Goal: Navigation & Orientation: Find specific page/section

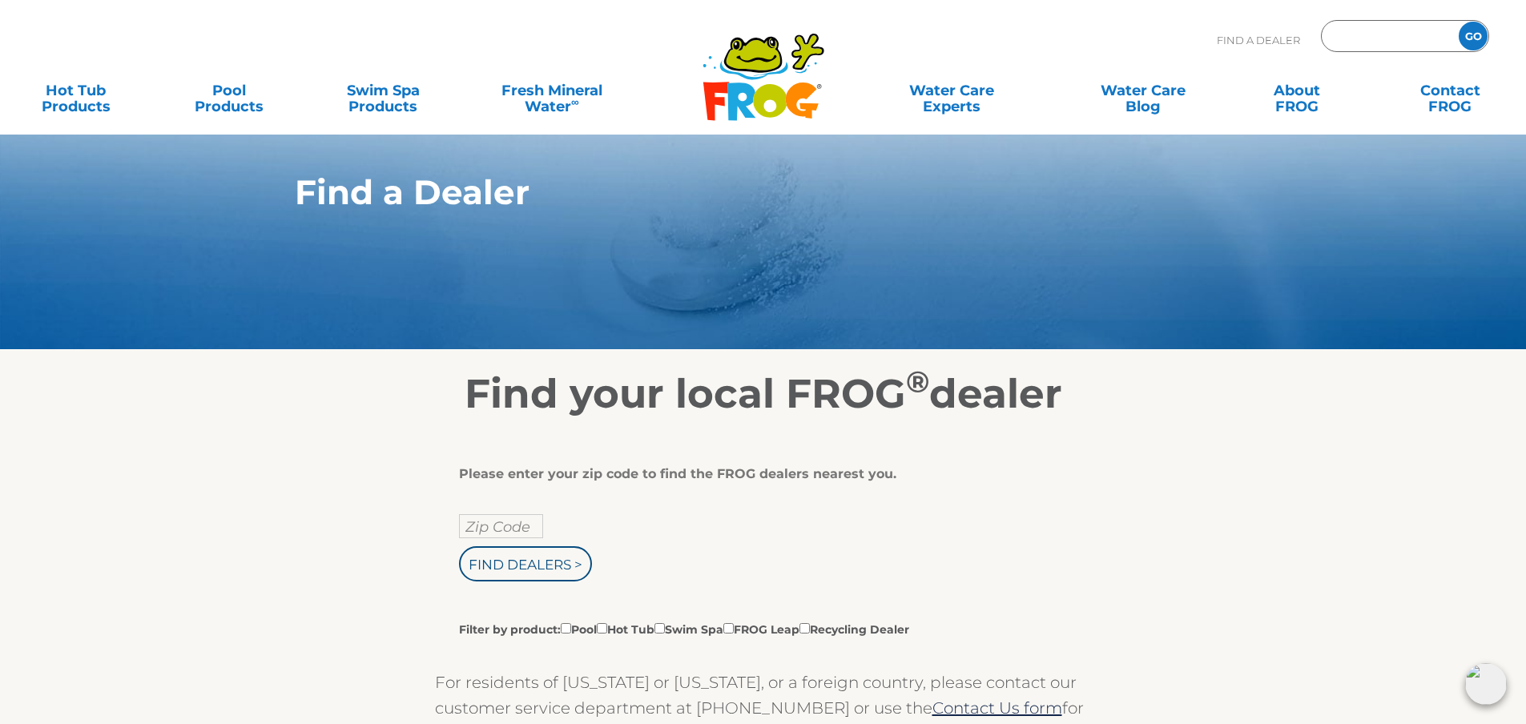
click at [1372, 38] on input "Zip Code Form" at bounding box center [1388, 36] width 108 height 23
type input "97027"
click at [1458, 22] on input "GO" at bounding box center [1472, 36] width 29 height 29
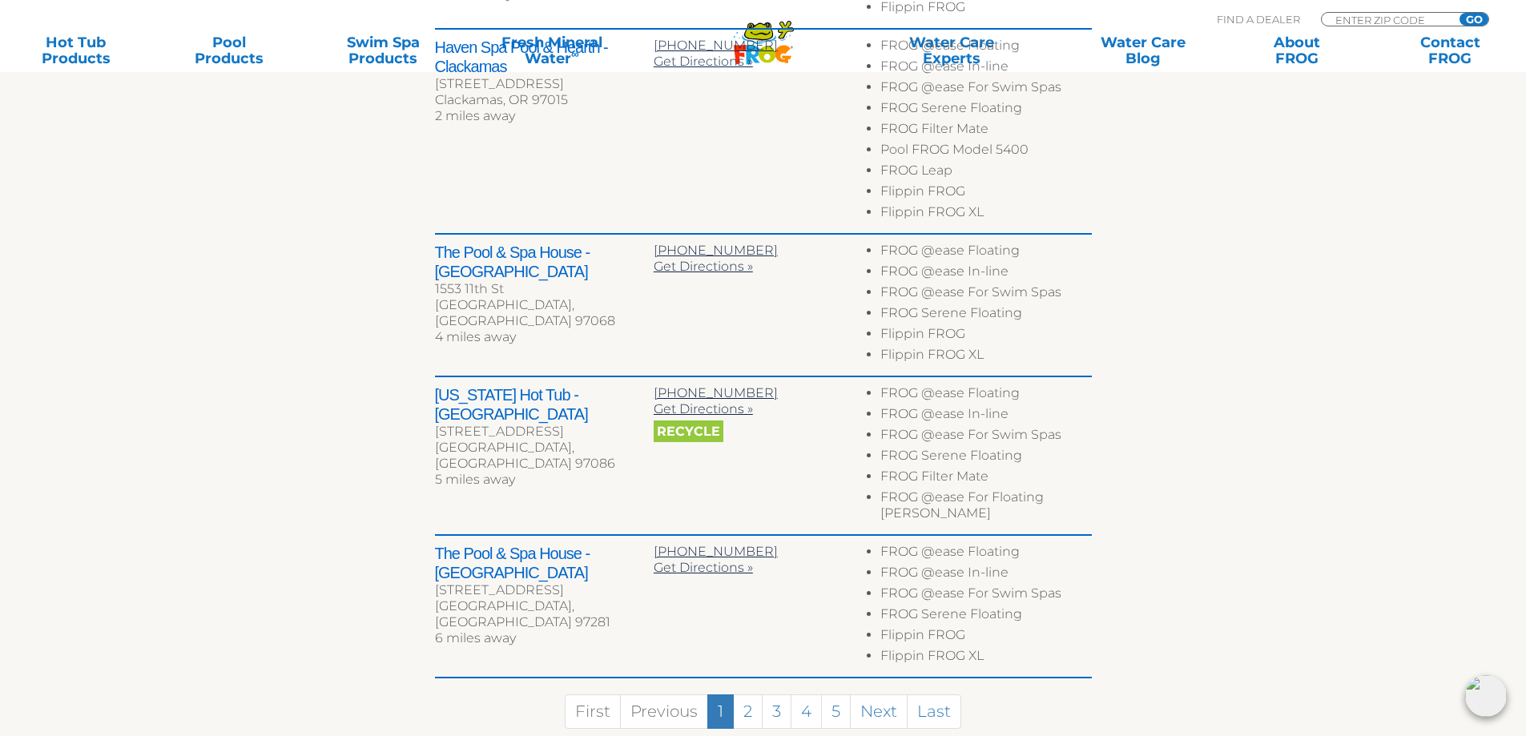
scroll to position [1041, 0]
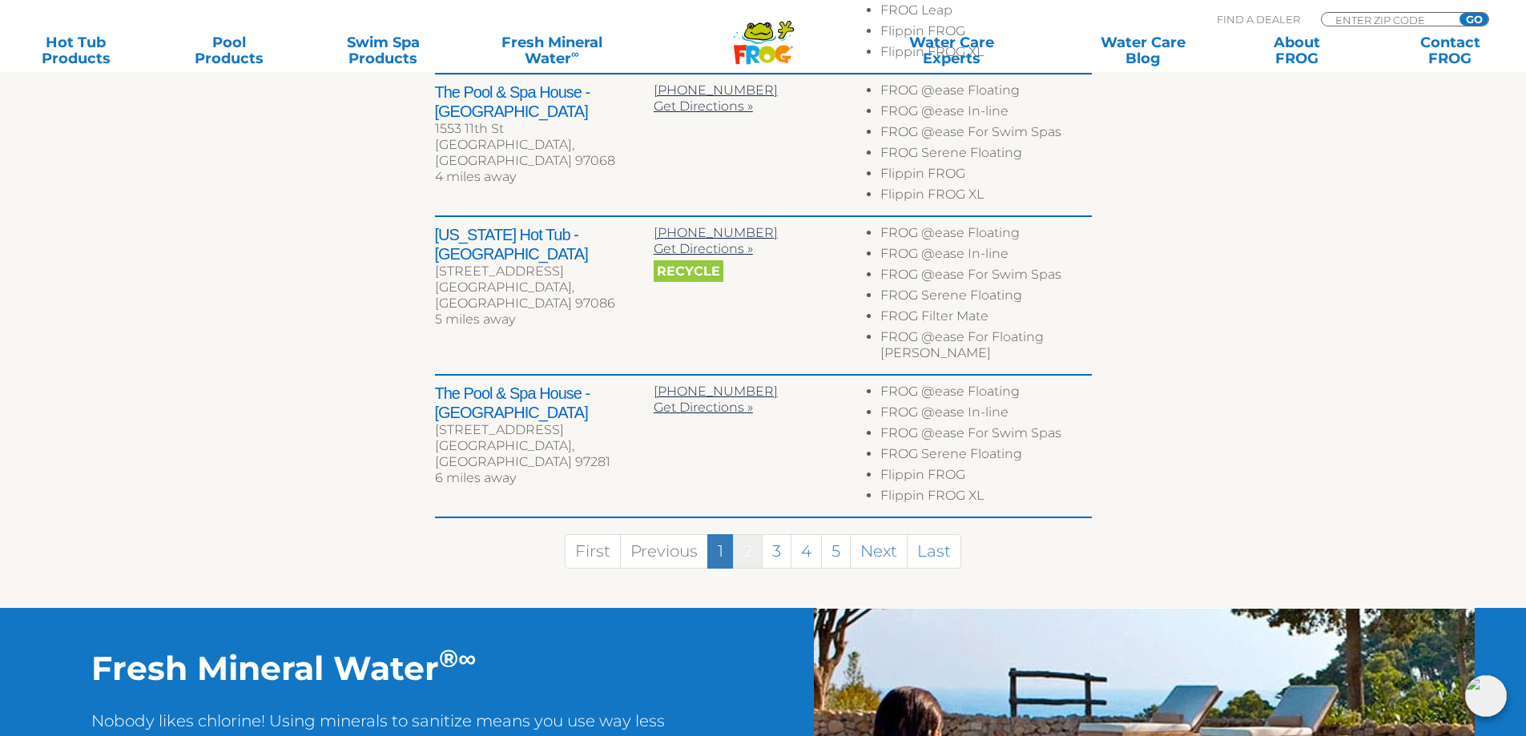
click at [754, 534] on link "2" at bounding box center [748, 551] width 30 height 34
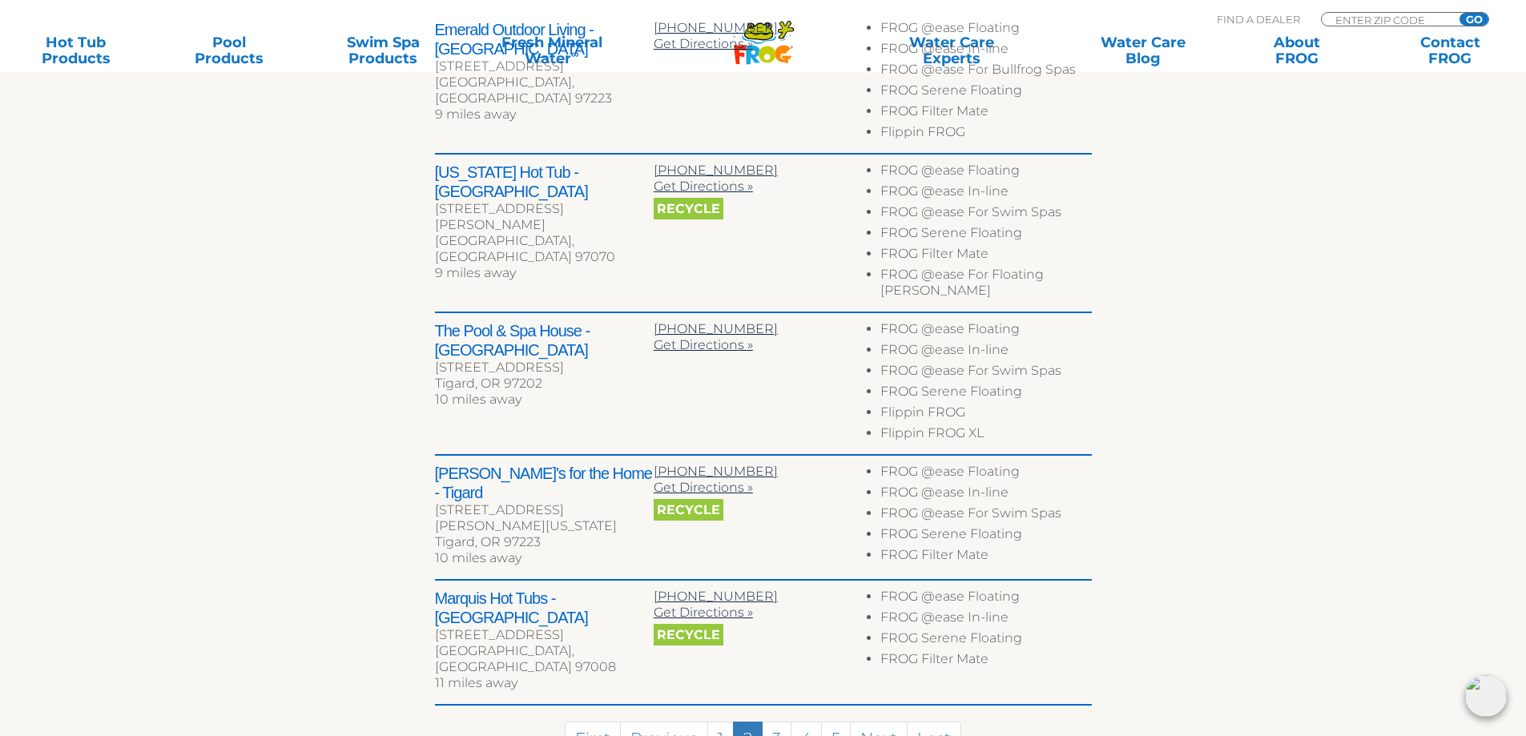
scroll to position [1017, 0]
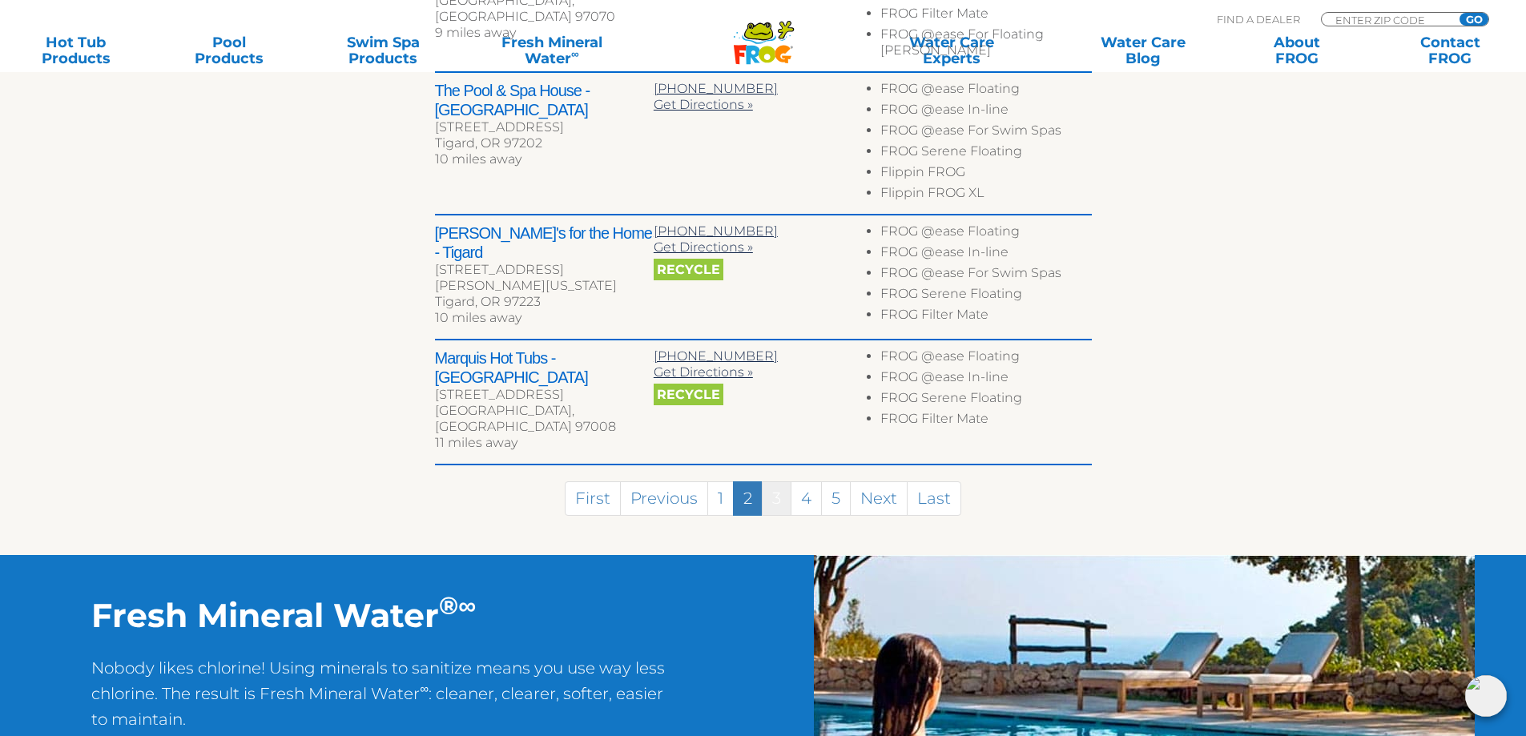
click at [772, 481] on link "3" at bounding box center [777, 498] width 30 height 34
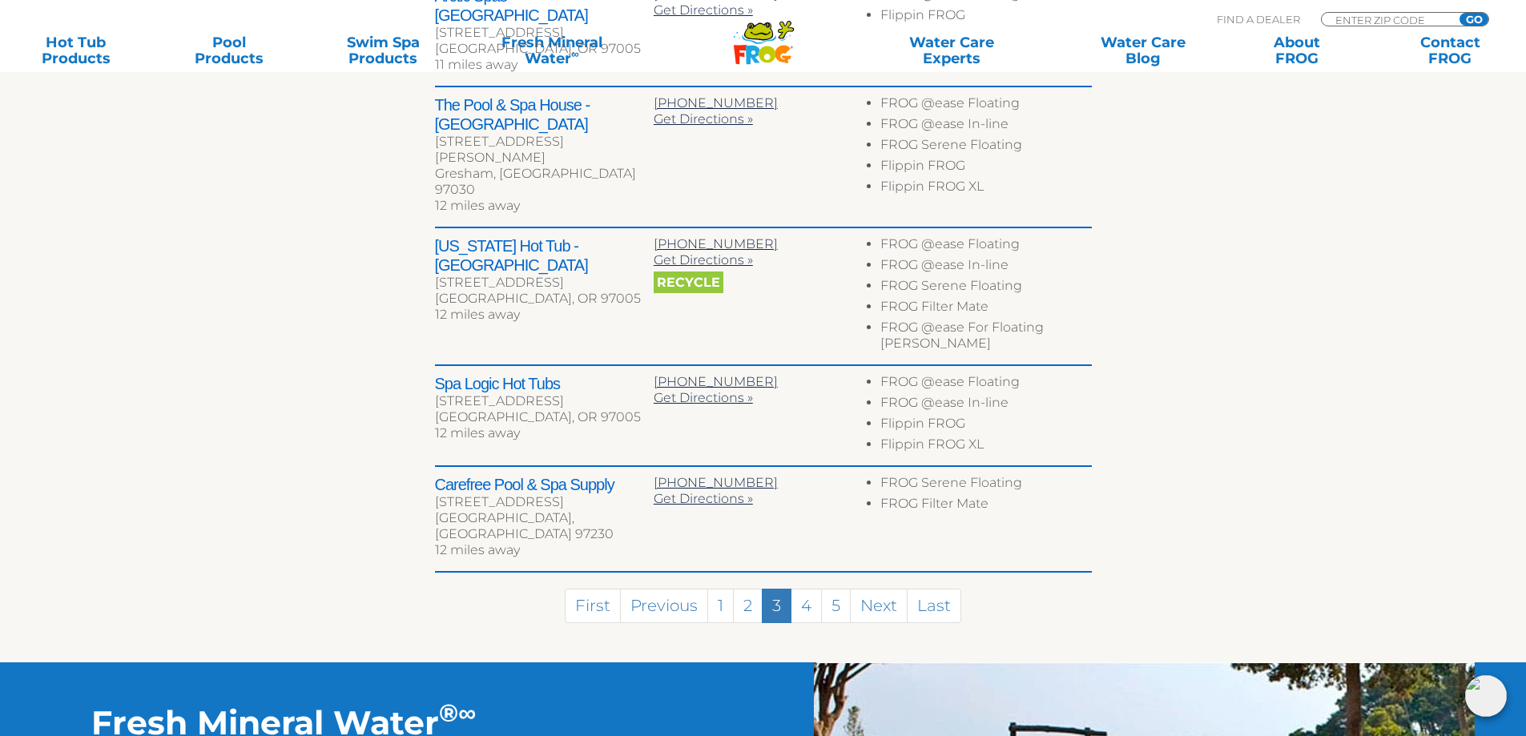
scroll to position [891, 0]
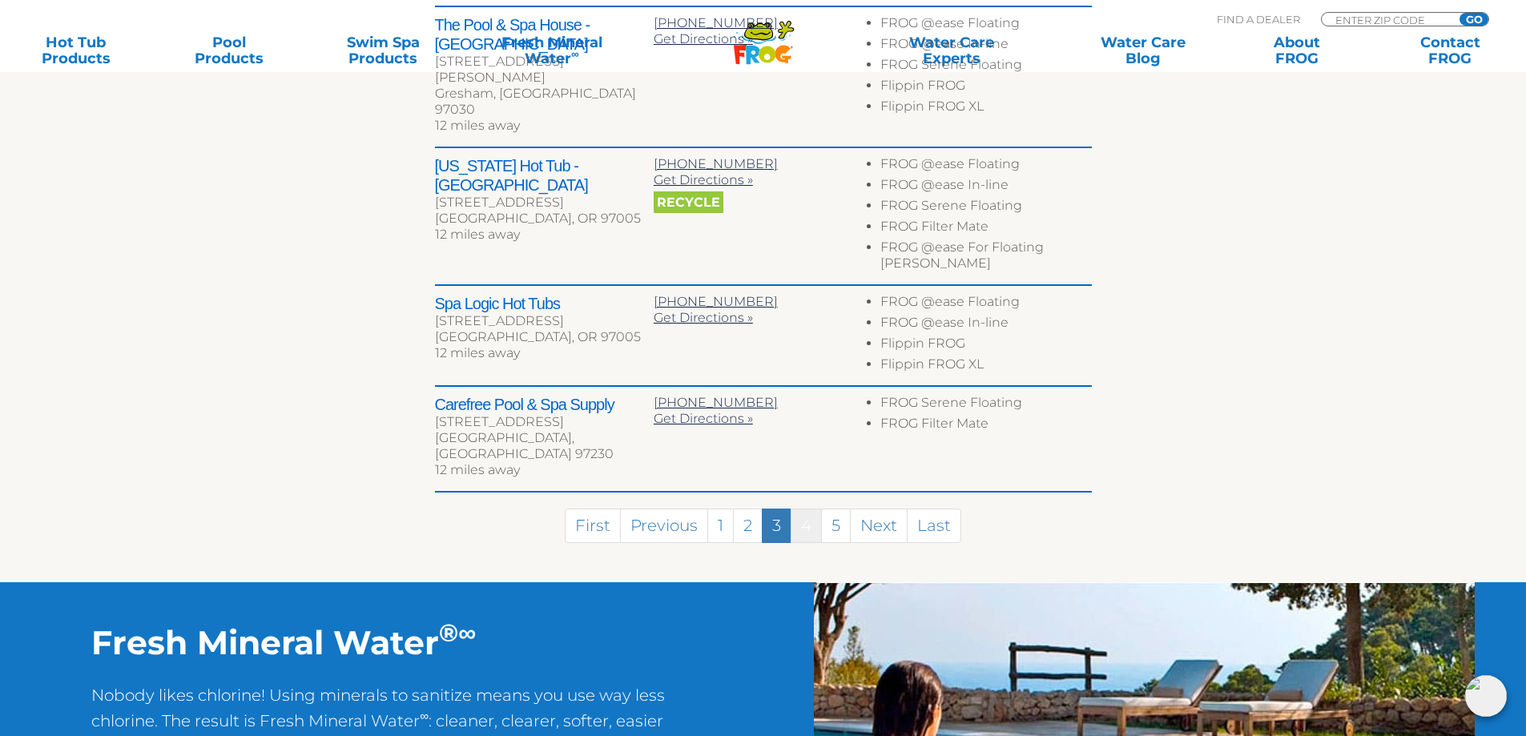
click at [812, 509] on link "4" at bounding box center [806, 526] width 31 height 34
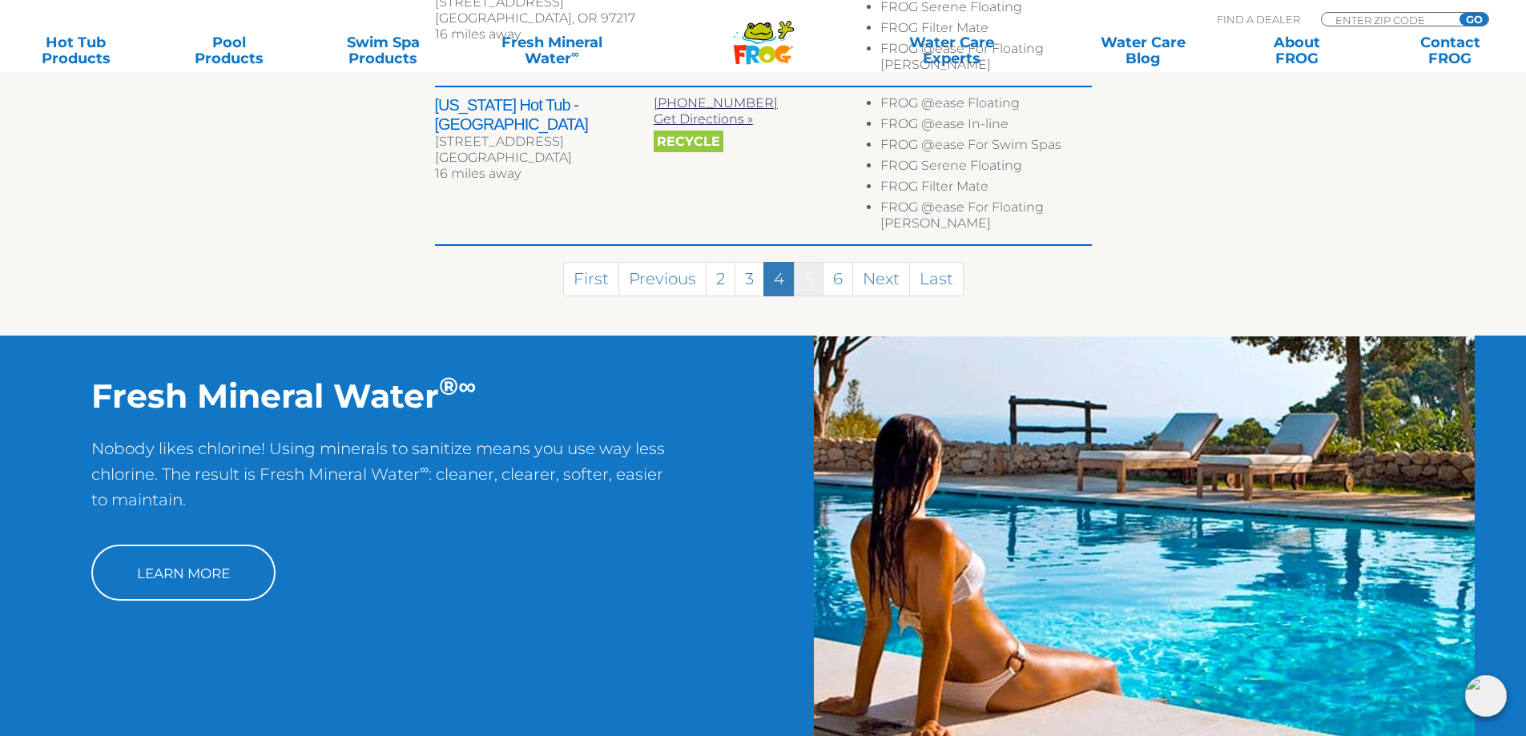
click at [811, 262] on link "5" at bounding box center [809, 279] width 30 height 34
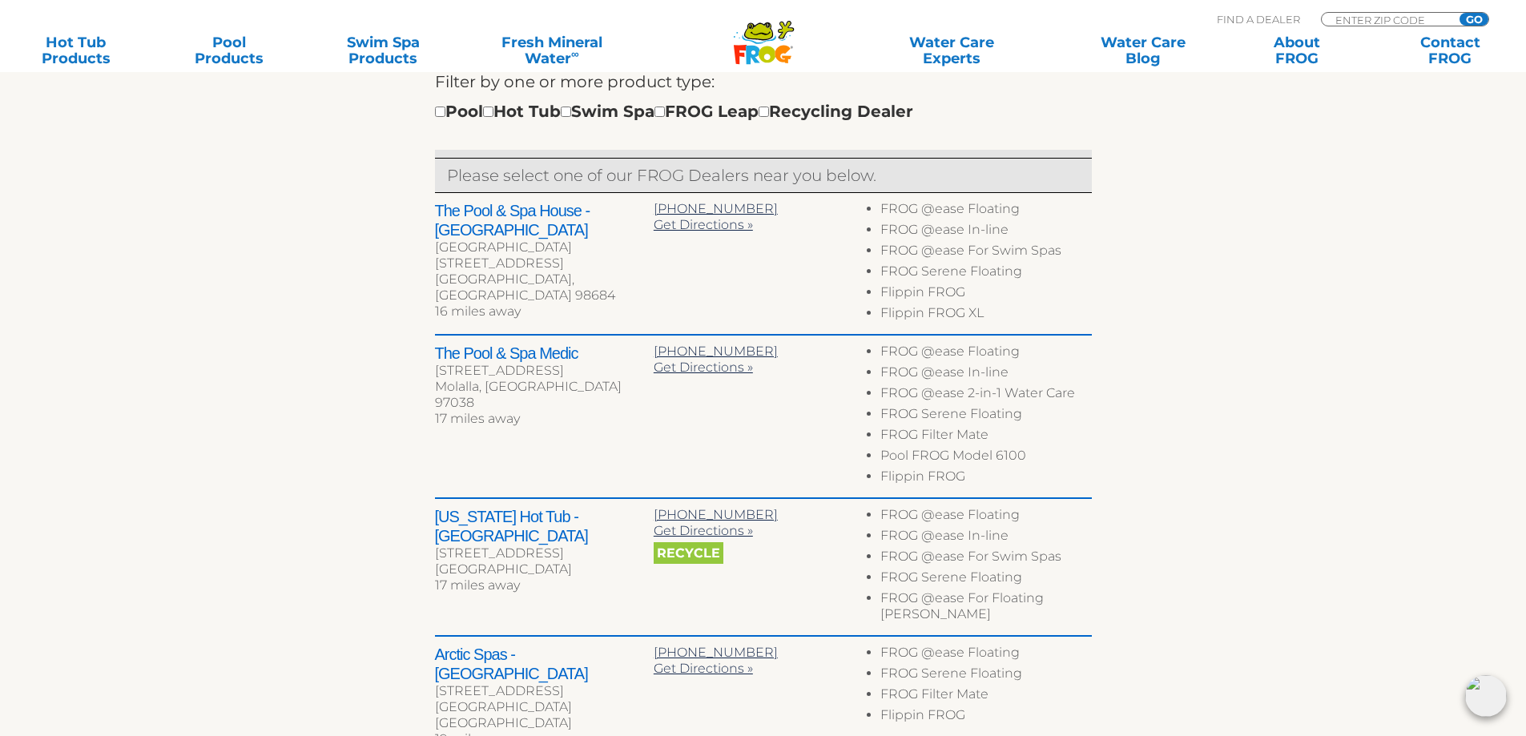
scroll to position [996, 0]
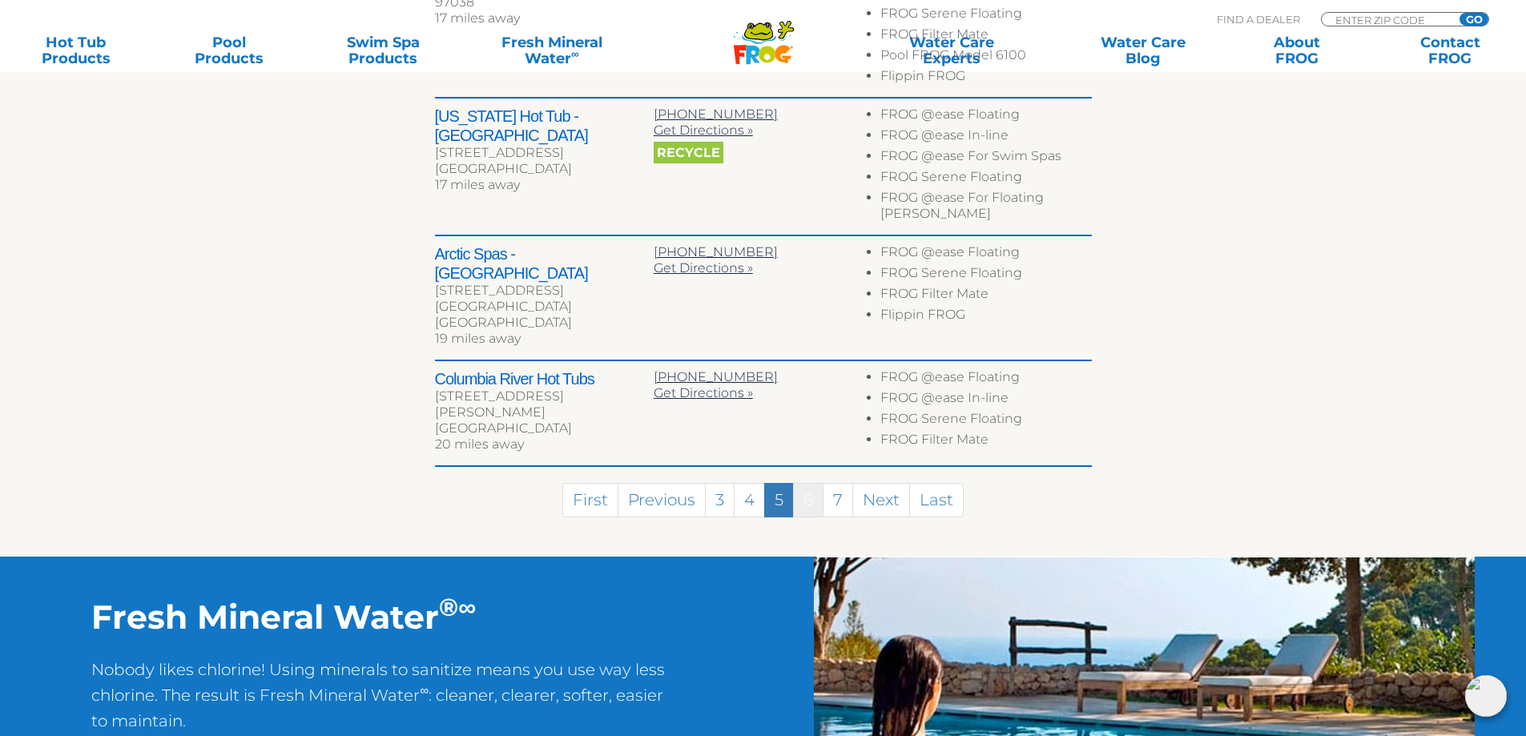
click at [818, 483] on link "6" at bounding box center [808, 500] width 30 height 34
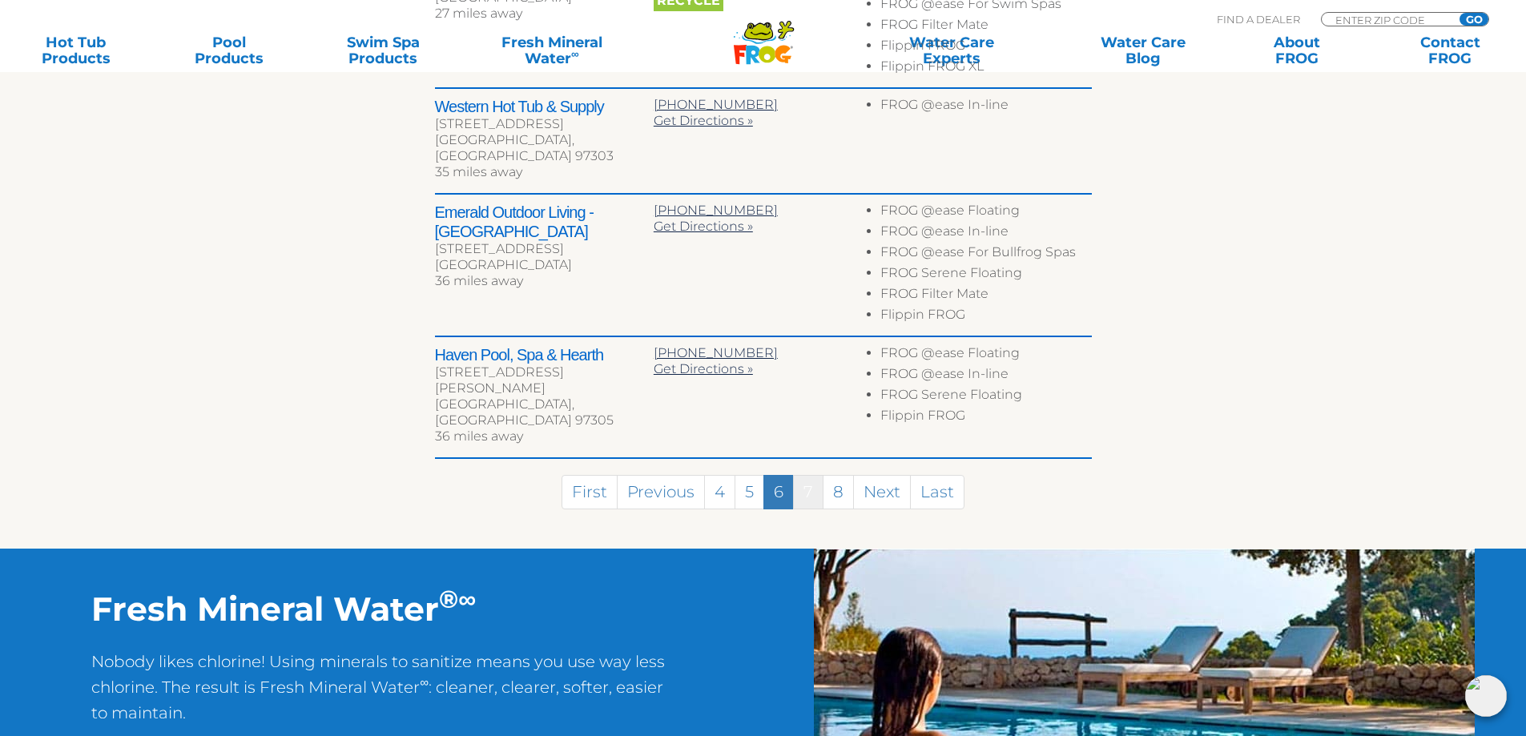
click at [818, 475] on link "7" at bounding box center [808, 492] width 30 height 34
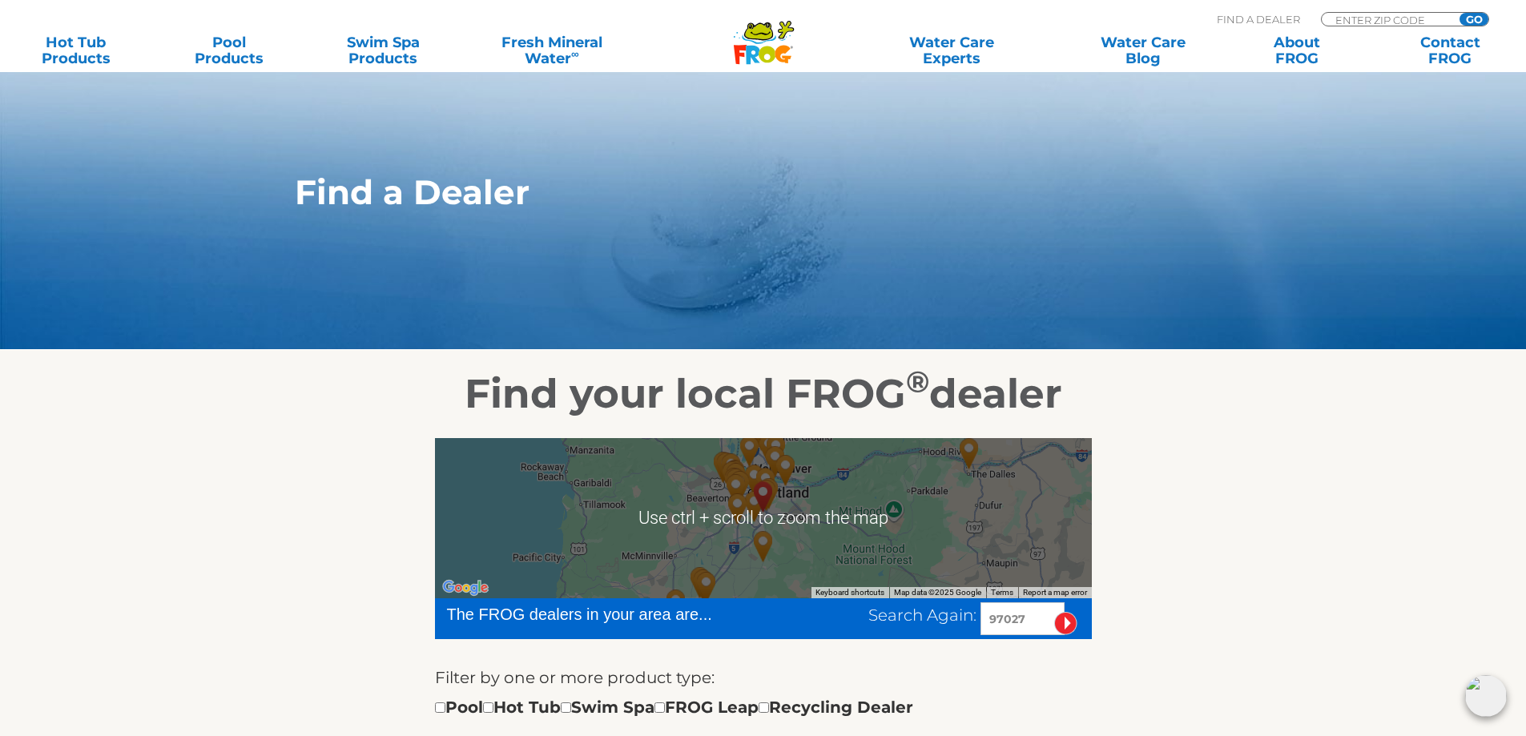
scroll to position [320, 0]
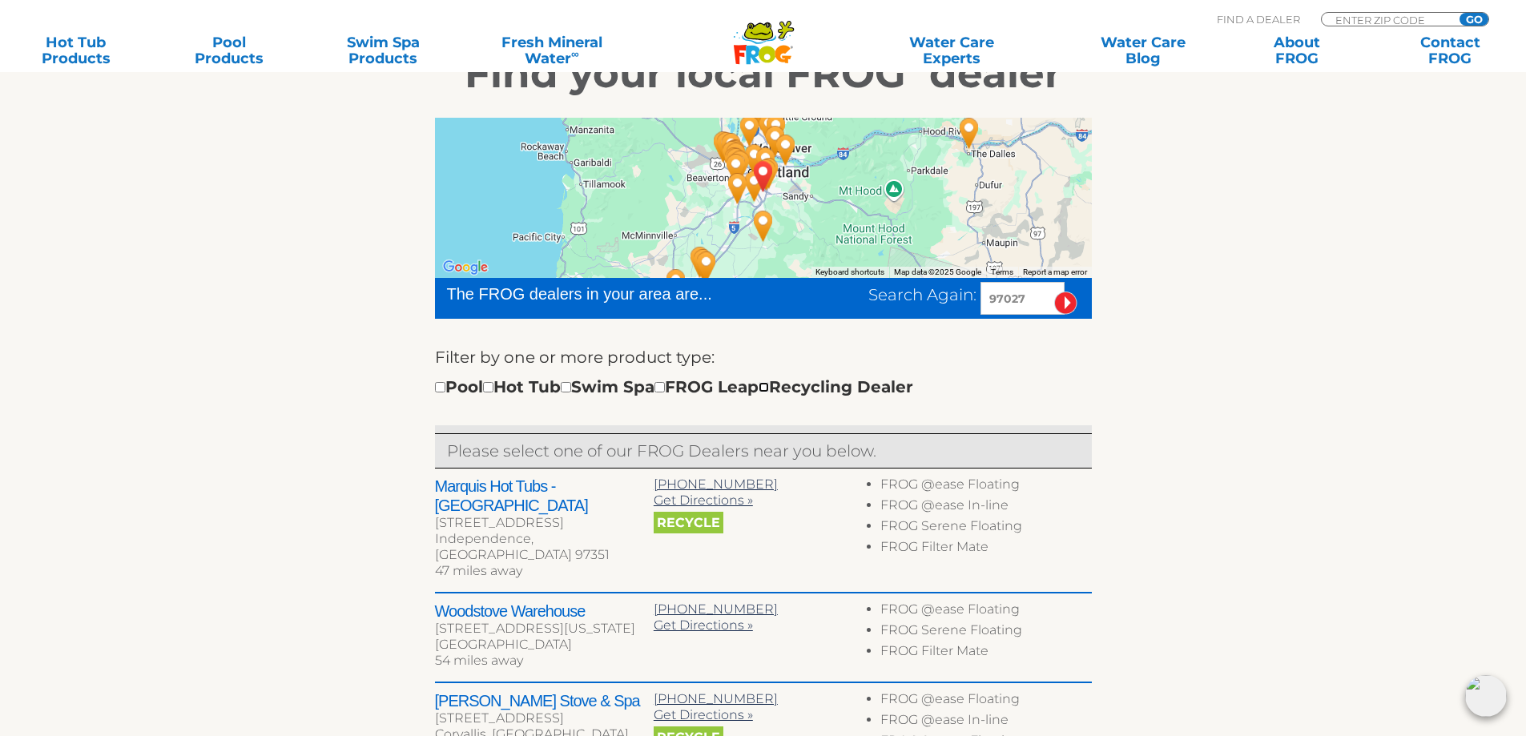
click at [769, 383] on input "checkbox" at bounding box center [763, 387] width 10 height 10
checkbox input "true"
drag, startPoint x: 1028, startPoint y: 296, endPoint x: 795, endPoint y: 291, distance: 233.9
click at [761, 309] on div "The FROG dealers in your area are... Search Again: 97027" at bounding box center [763, 298] width 657 height 41
type input "59601"
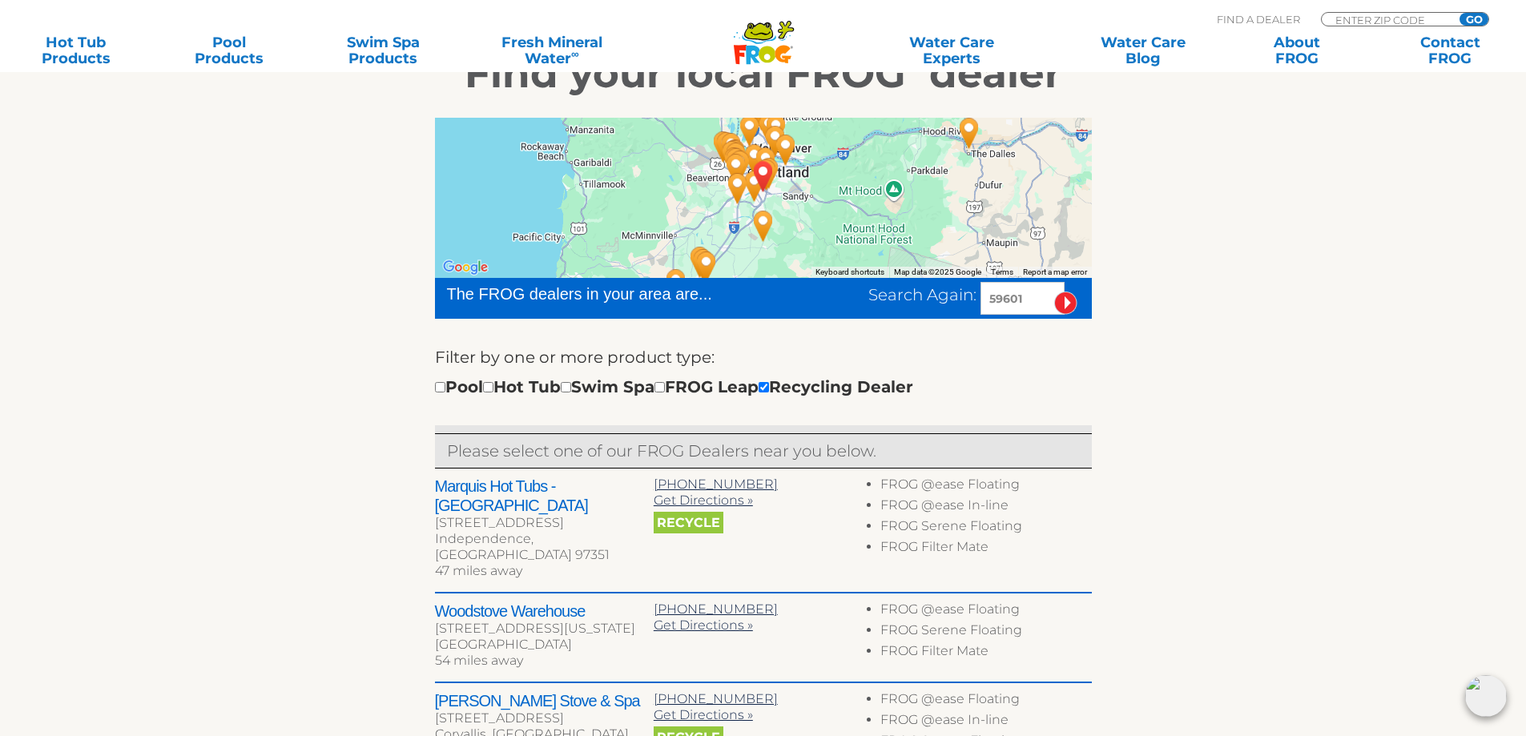
click at [1054, 292] on input "image" at bounding box center [1065, 303] width 23 height 23
click at [1068, 307] on input "image" at bounding box center [1065, 303] width 23 height 23
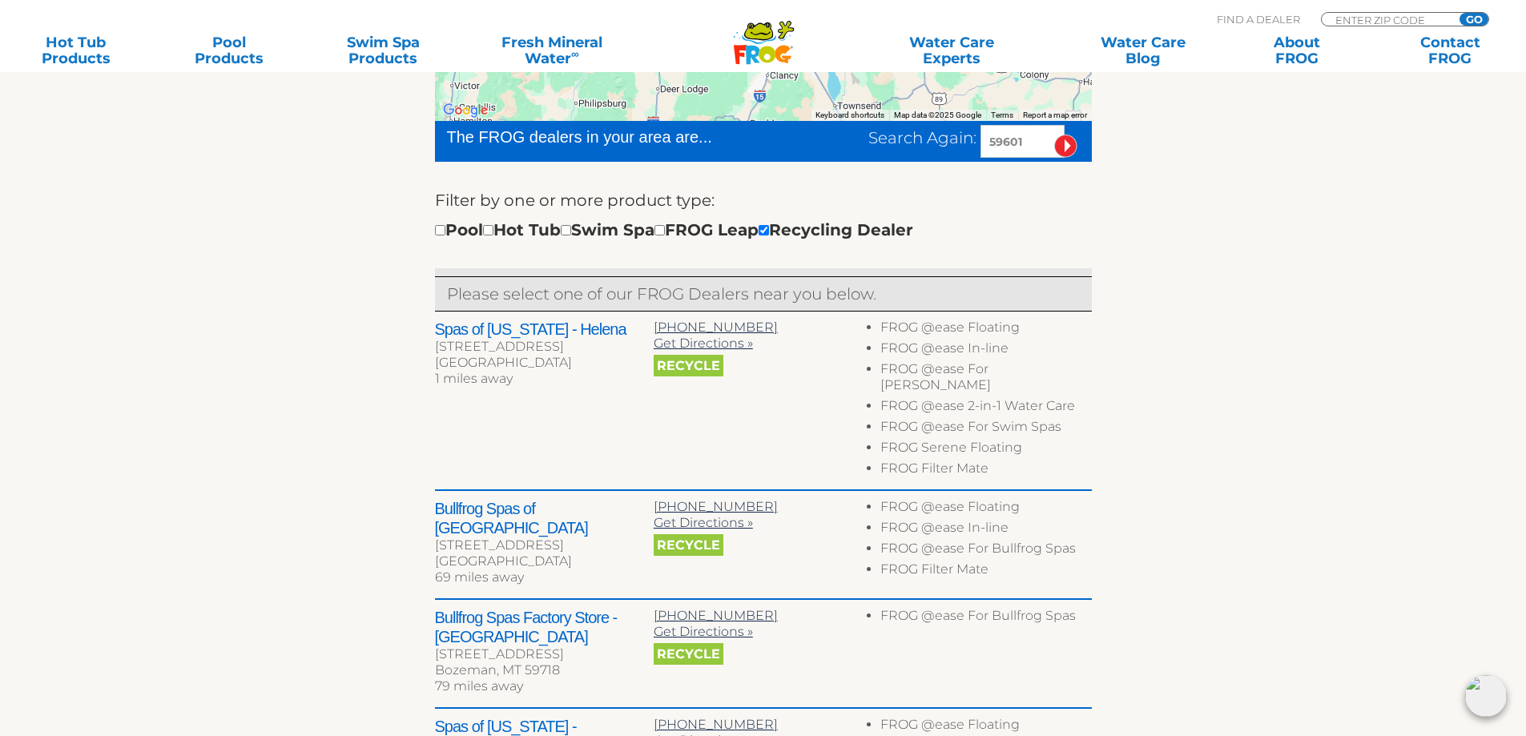
scroll to position [317, 0]
